Goal: Find specific page/section: Find specific page/section

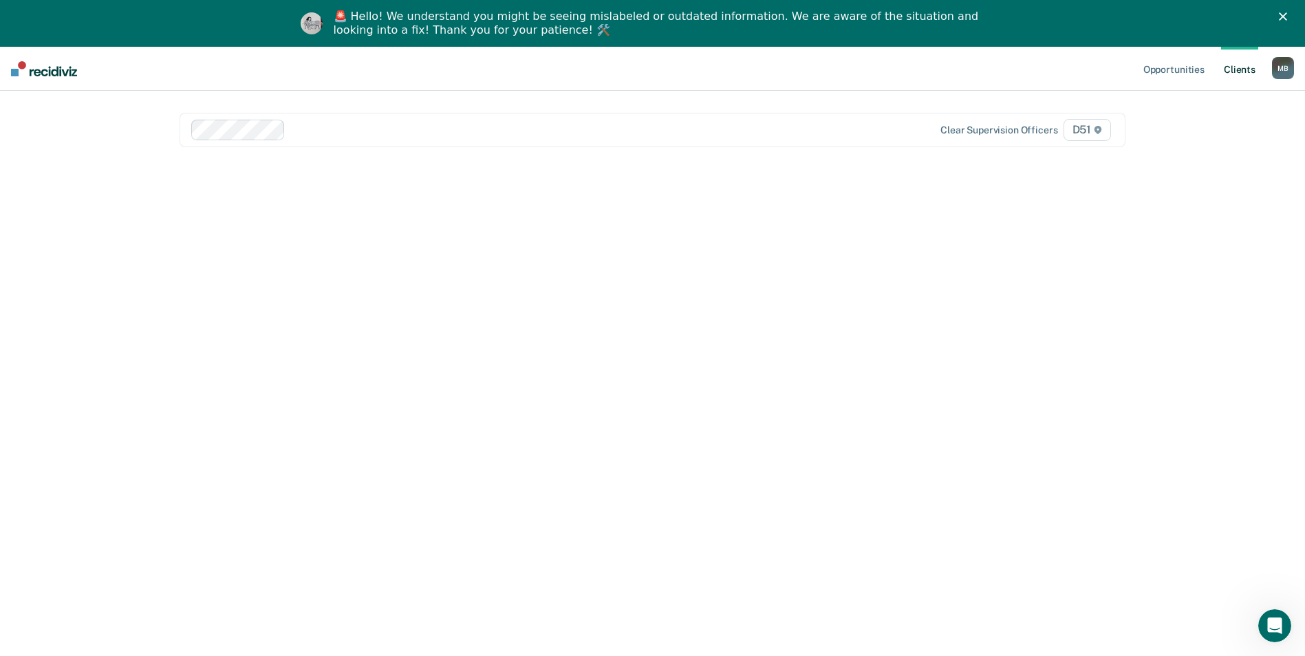
click at [1252, 76] on link "Client s" at bounding box center [1239, 69] width 37 height 44
click at [1232, 65] on link "Client s" at bounding box center [1239, 69] width 37 height 44
click at [1259, 60] on ul "Opportunities Client s" at bounding box center [1206, 69] width 131 height 44
click at [1235, 69] on link "Client s" at bounding box center [1239, 69] width 37 height 44
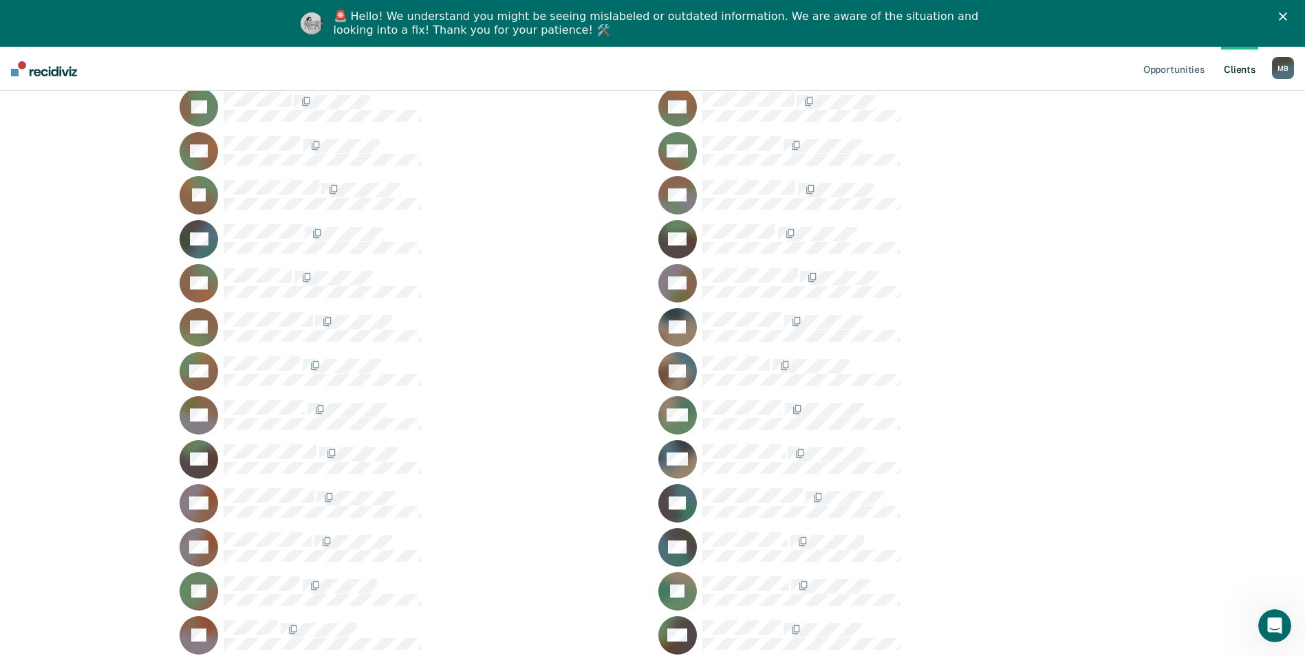
scroll to position [275, 0]
